Goal: Transaction & Acquisition: Purchase product/service

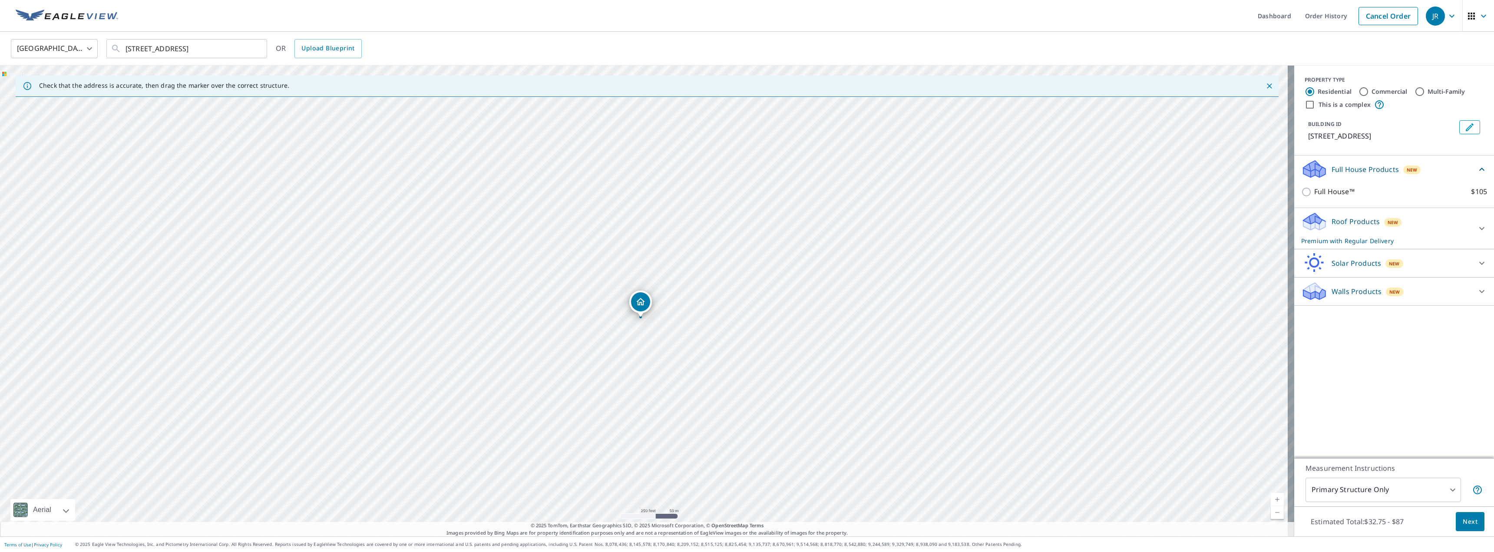
drag, startPoint x: 732, startPoint y: 133, endPoint x: 730, endPoint y: 139, distance: 6.6
click at [730, 139] on div "1412 SW Breeze Ct Bentonville, AR 72713" at bounding box center [647, 301] width 1294 height 471
